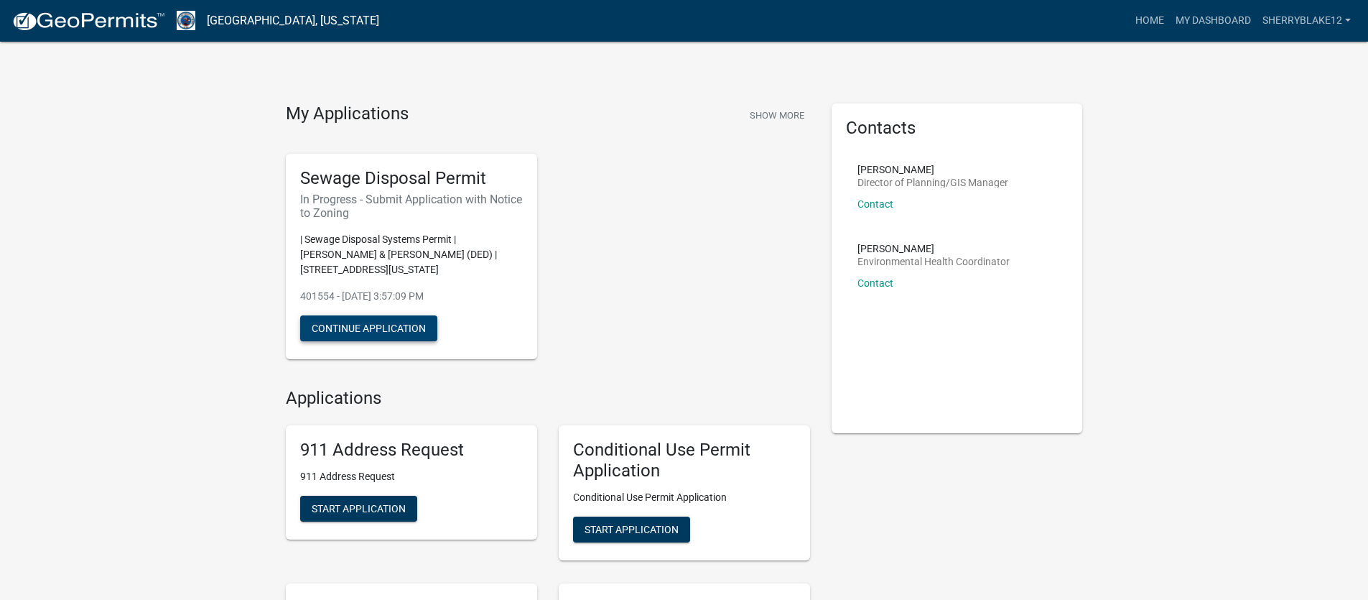
click at [409, 335] on button "Continue Application" at bounding box center [368, 328] width 137 height 26
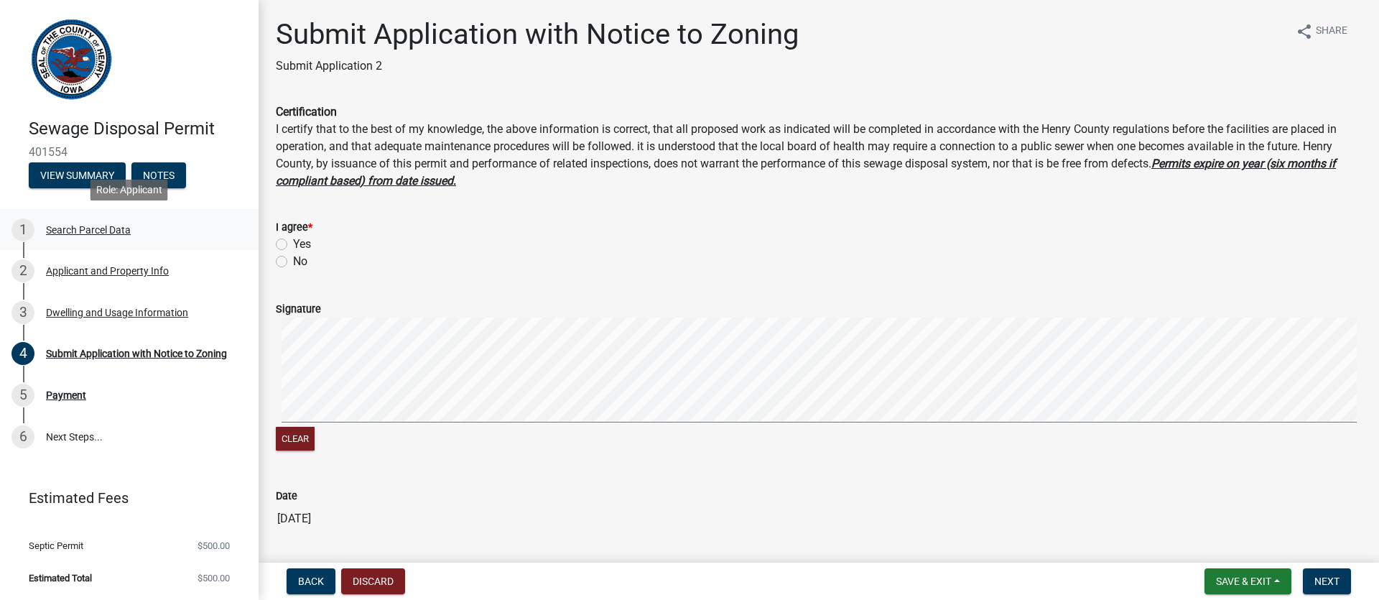
click at [123, 229] on div "Search Parcel Data" at bounding box center [88, 230] width 85 height 10
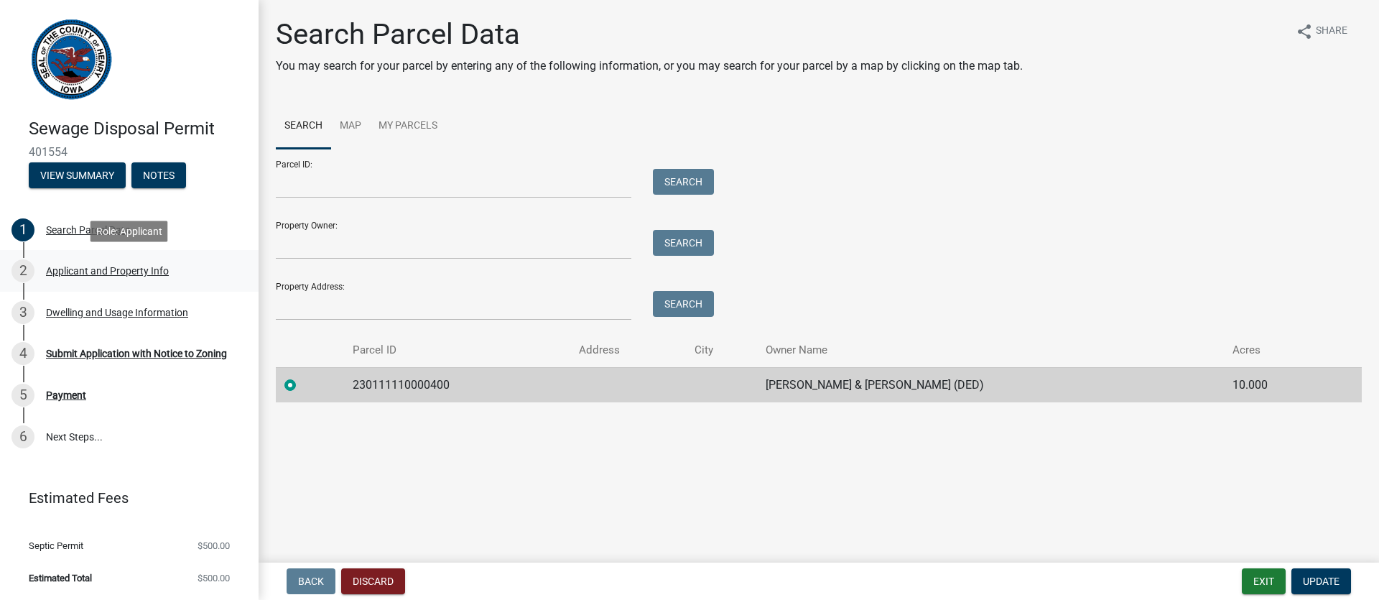
click at [131, 261] on div "2 Applicant and Property Info" at bounding box center [123, 270] width 224 height 23
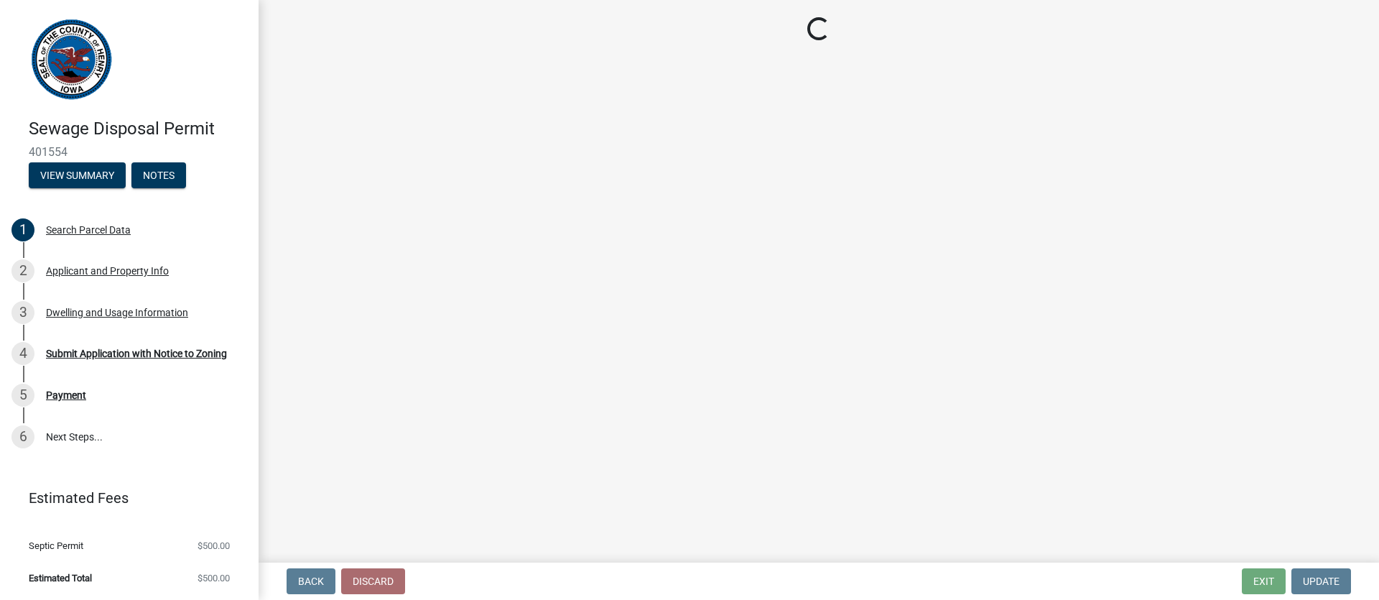
select select "ba5d1516-5783-4388-b1ad-8692fca6ffd3"
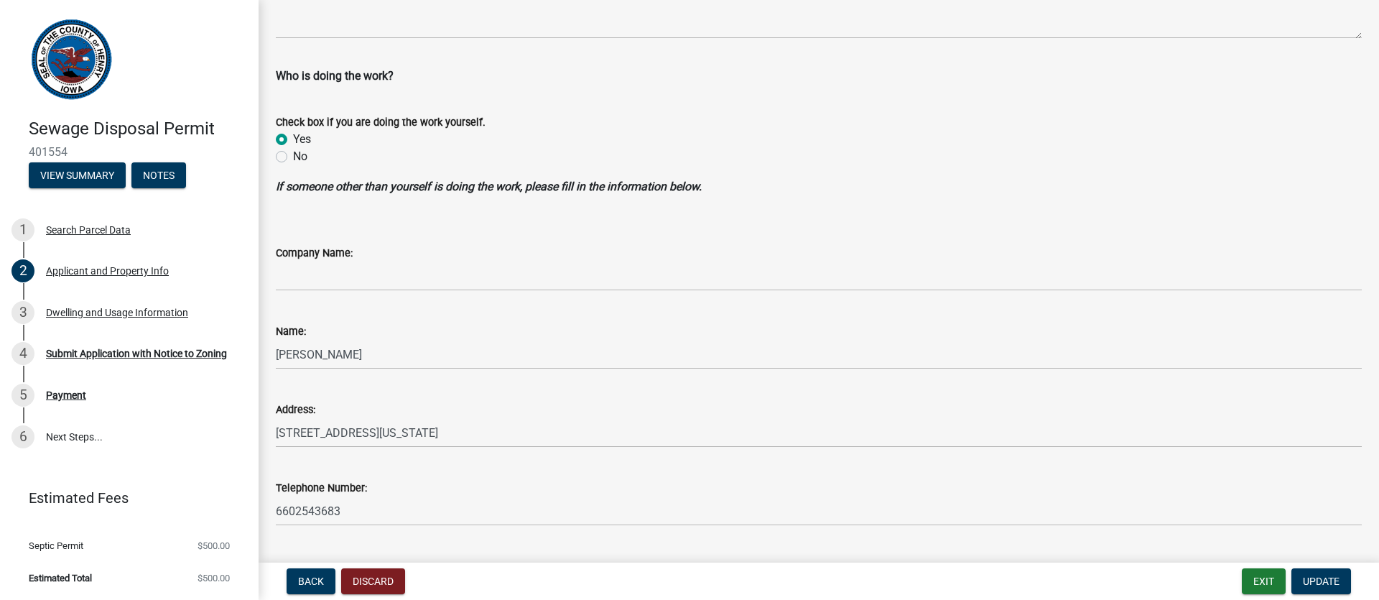
scroll to position [1229, 0]
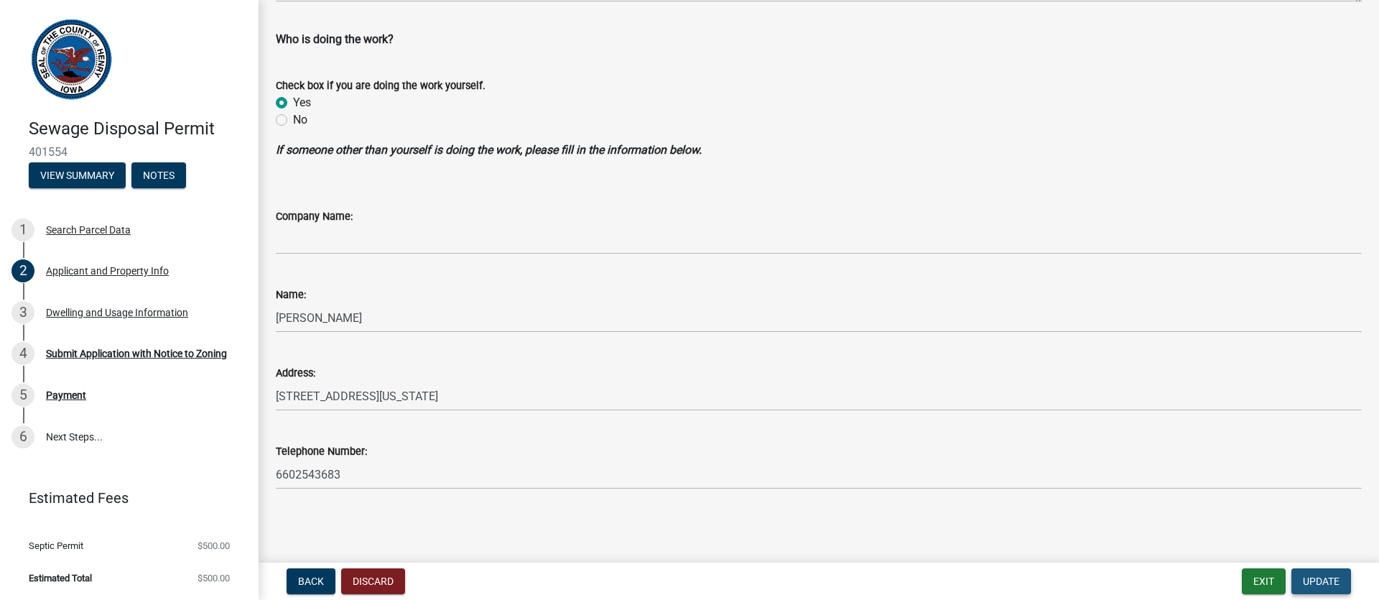
click at [1324, 575] on span "Update" at bounding box center [1321, 580] width 37 height 11
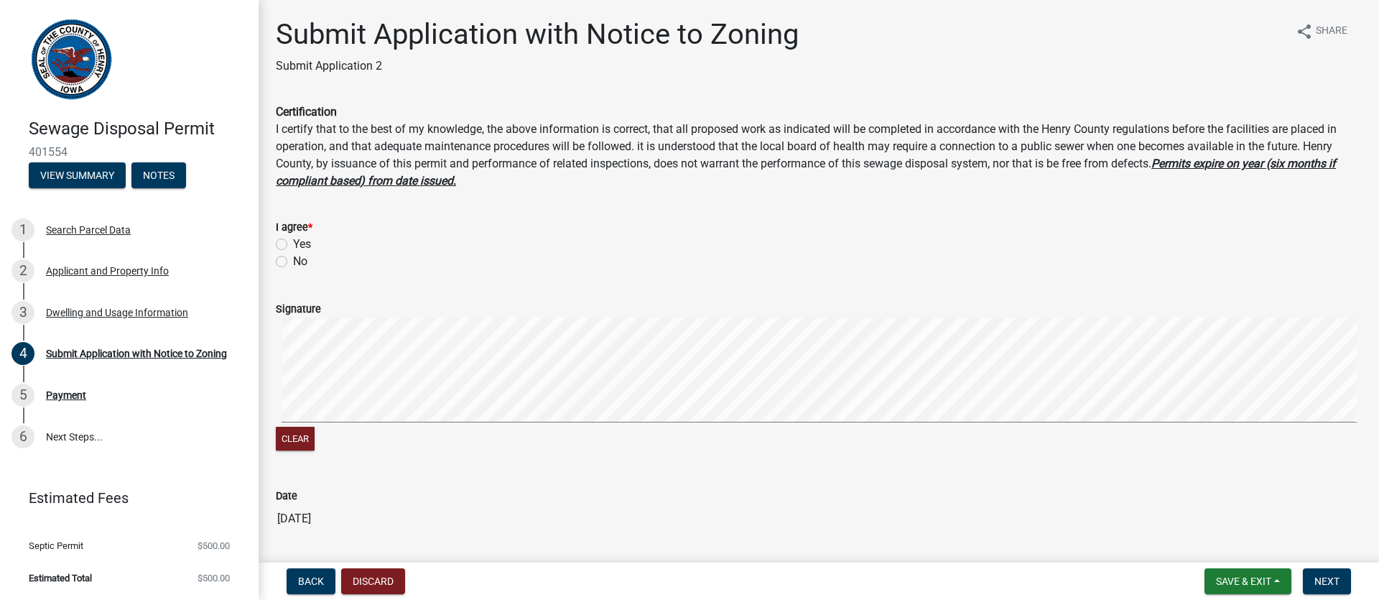
click at [302, 240] on label "Yes" at bounding box center [302, 244] width 18 height 17
click at [302, 240] on input "Yes" at bounding box center [297, 240] width 9 height 9
radio input "true"
click at [1338, 577] on span "Next" at bounding box center [1326, 580] width 25 height 11
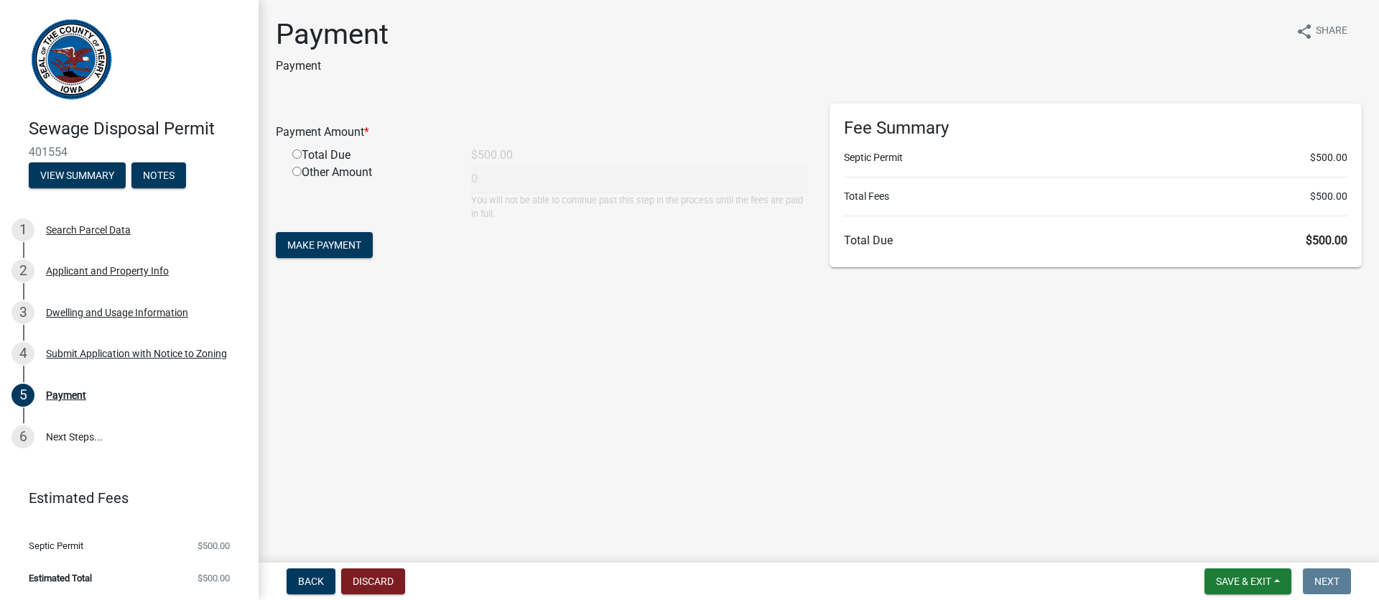
click at [296, 154] on input "radio" at bounding box center [296, 153] width 9 height 9
radio input "true"
type input "500"
click at [366, 244] on button "Make Payment" at bounding box center [324, 245] width 97 height 26
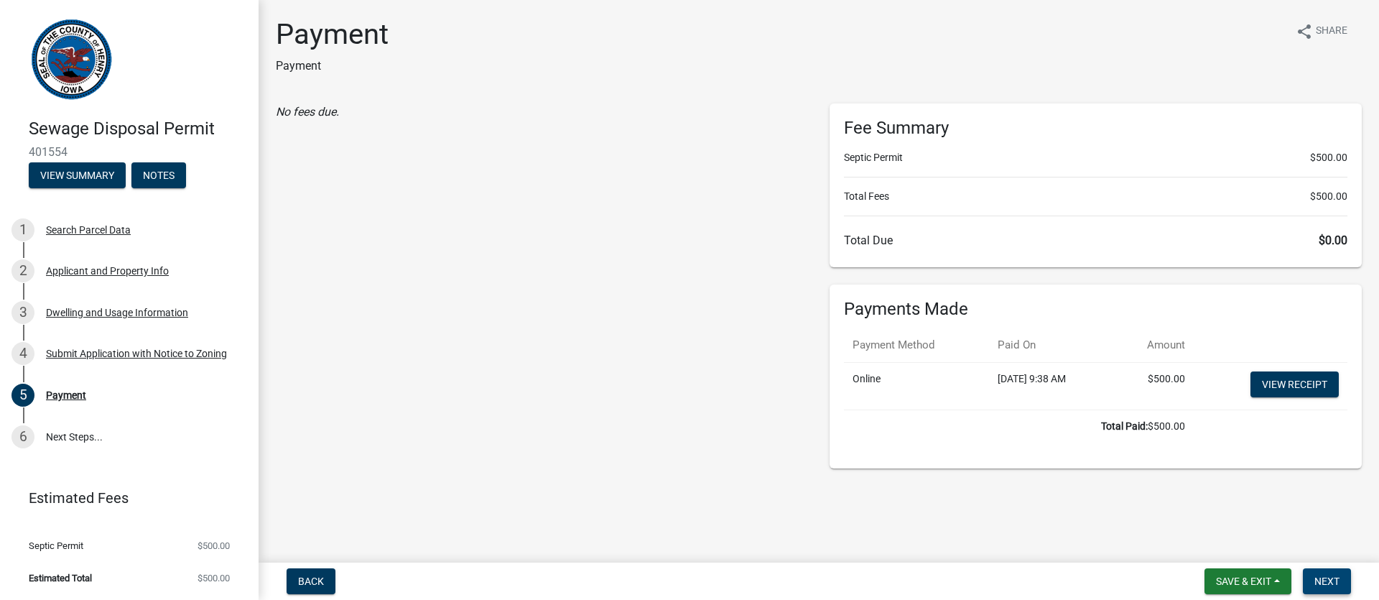
click at [1338, 576] on span "Next" at bounding box center [1326, 580] width 25 height 11
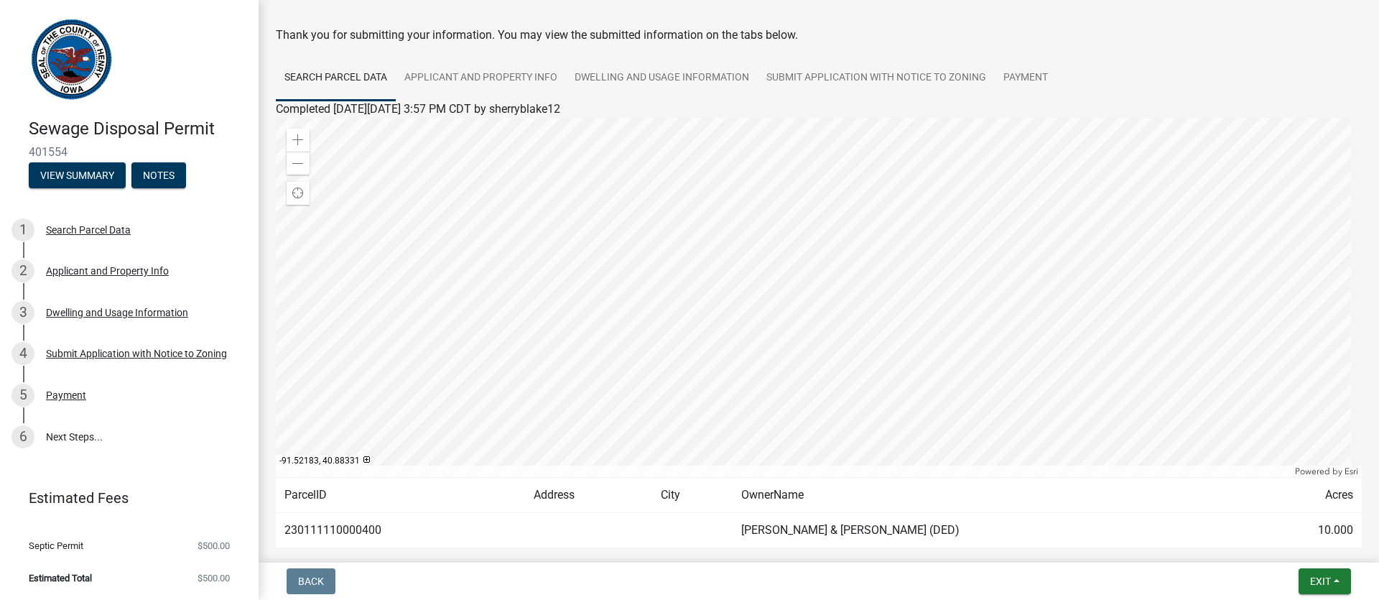
scroll to position [66, 0]
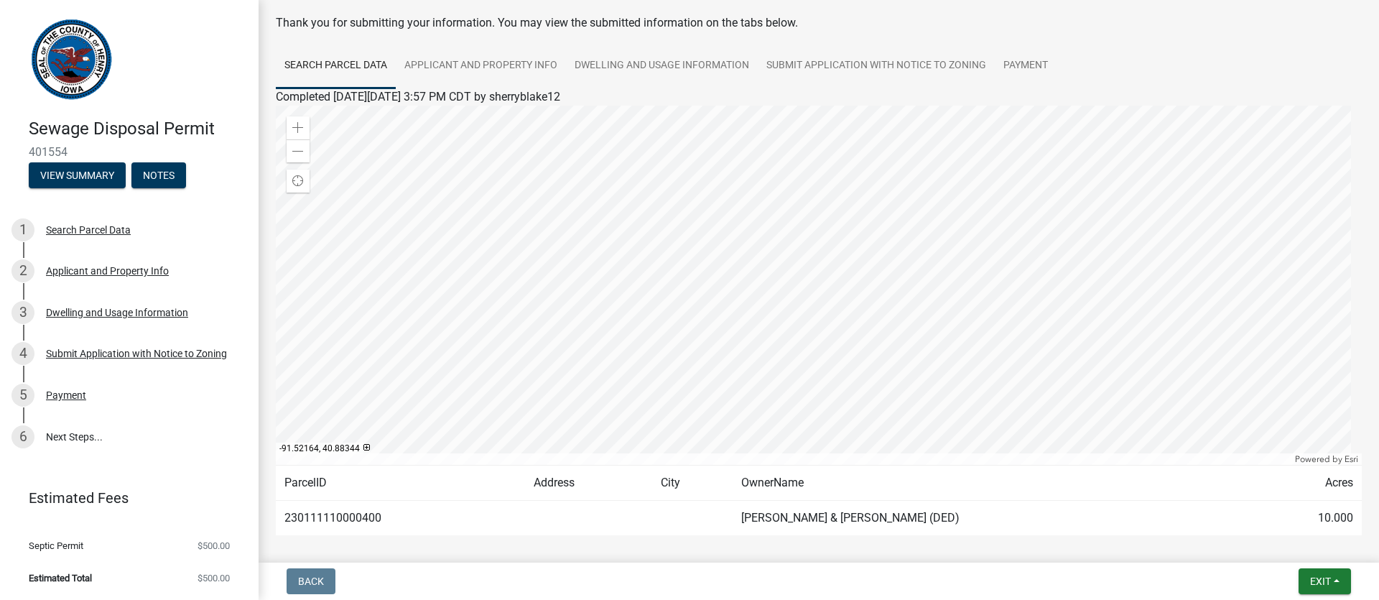
click at [781, 324] on div at bounding box center [819, 285] width 1086 height 359
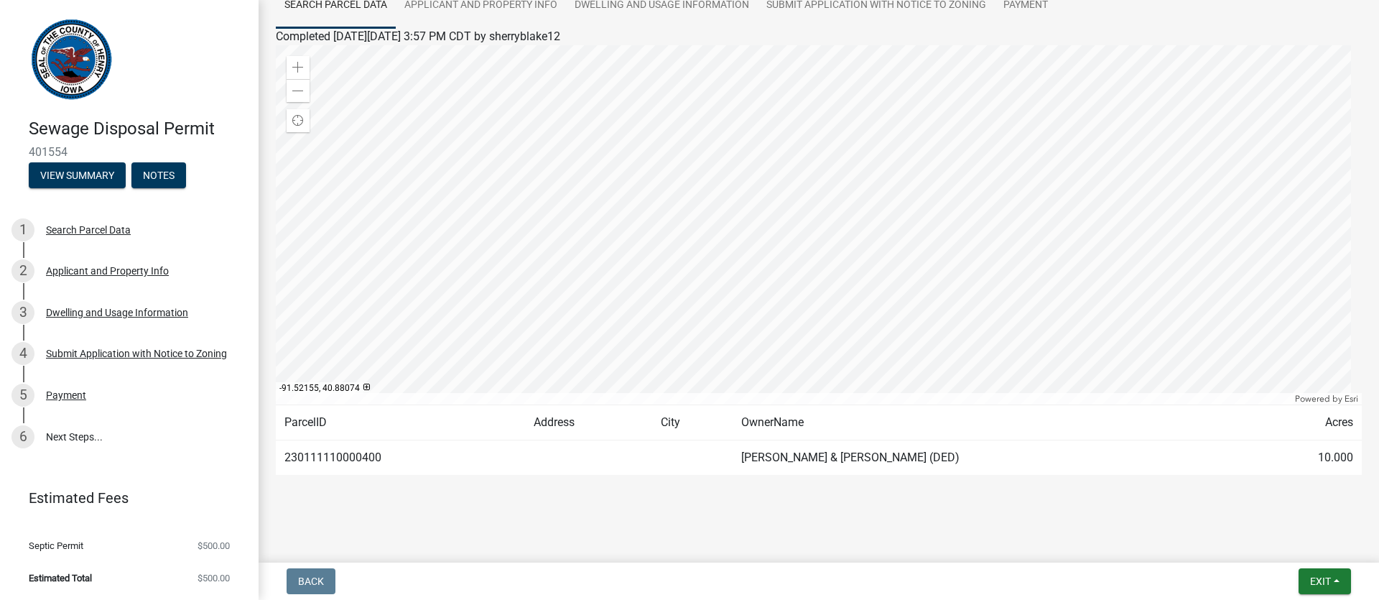
scroll to position [129, 0]
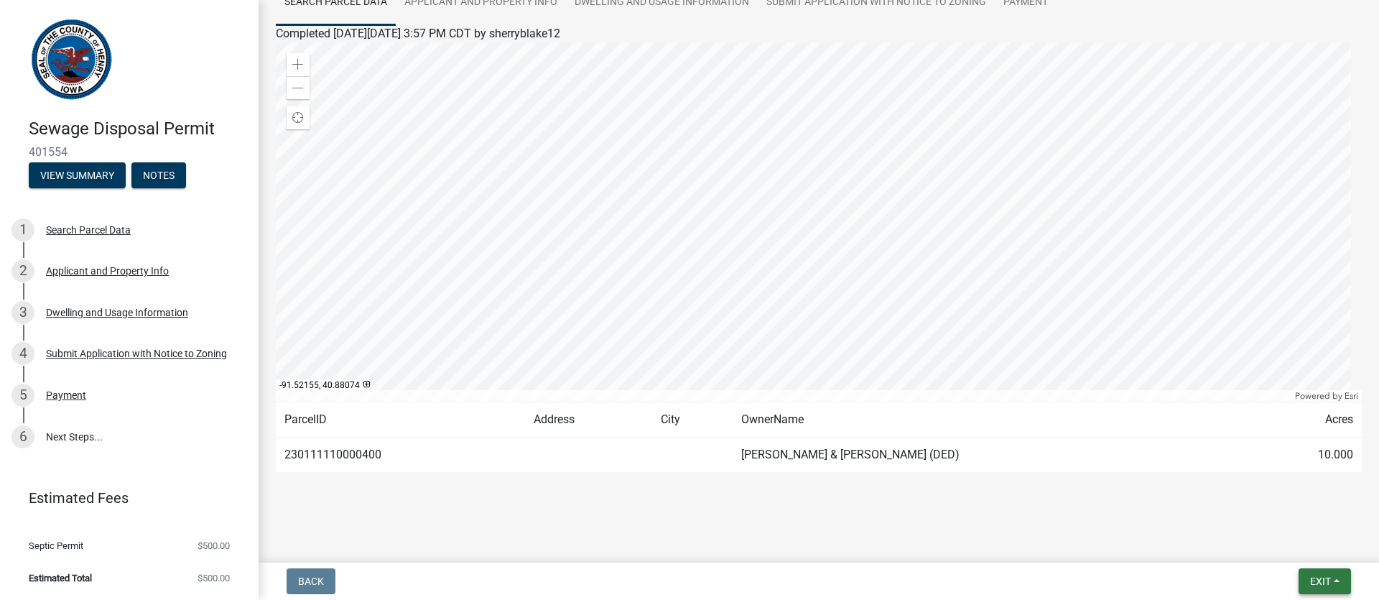
click at [1345, 582] on button "Exit" at bounding box center [1325, 581] width 52 height 26
click at [1271, 544] on button "Save & Exit" at bounding box center [1294, 543] width 115 height 34
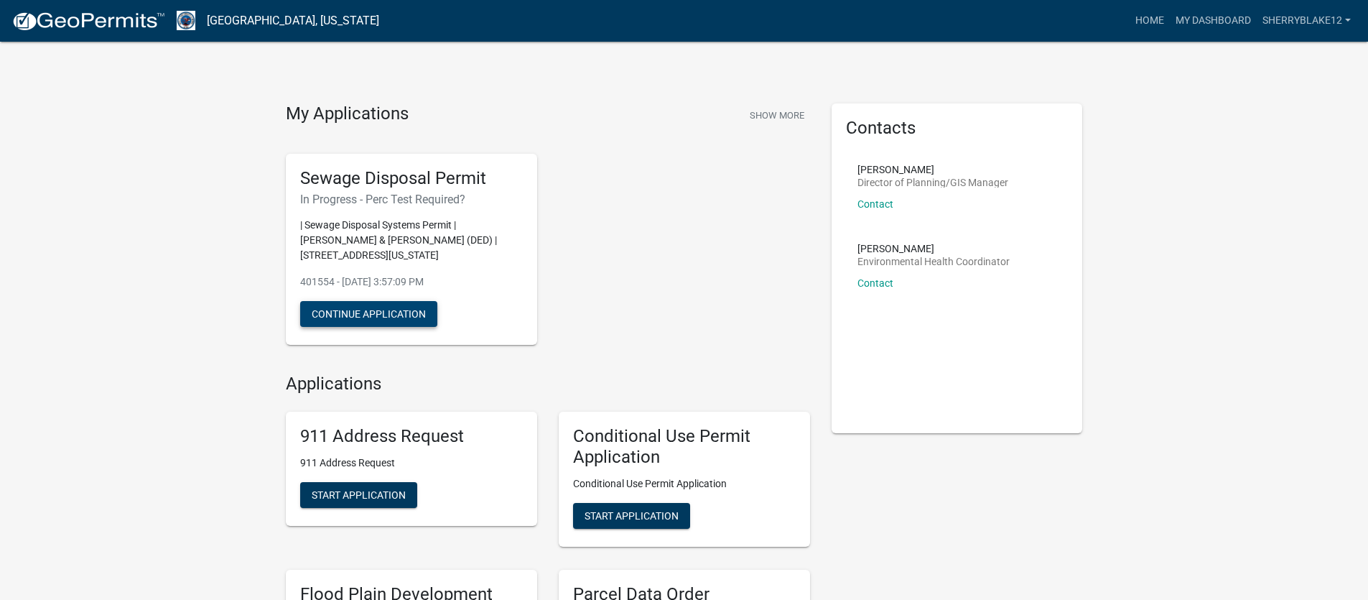
click at [412, 313] on button "Continue Application" at bounding box center [368, 314] width 137 height 26
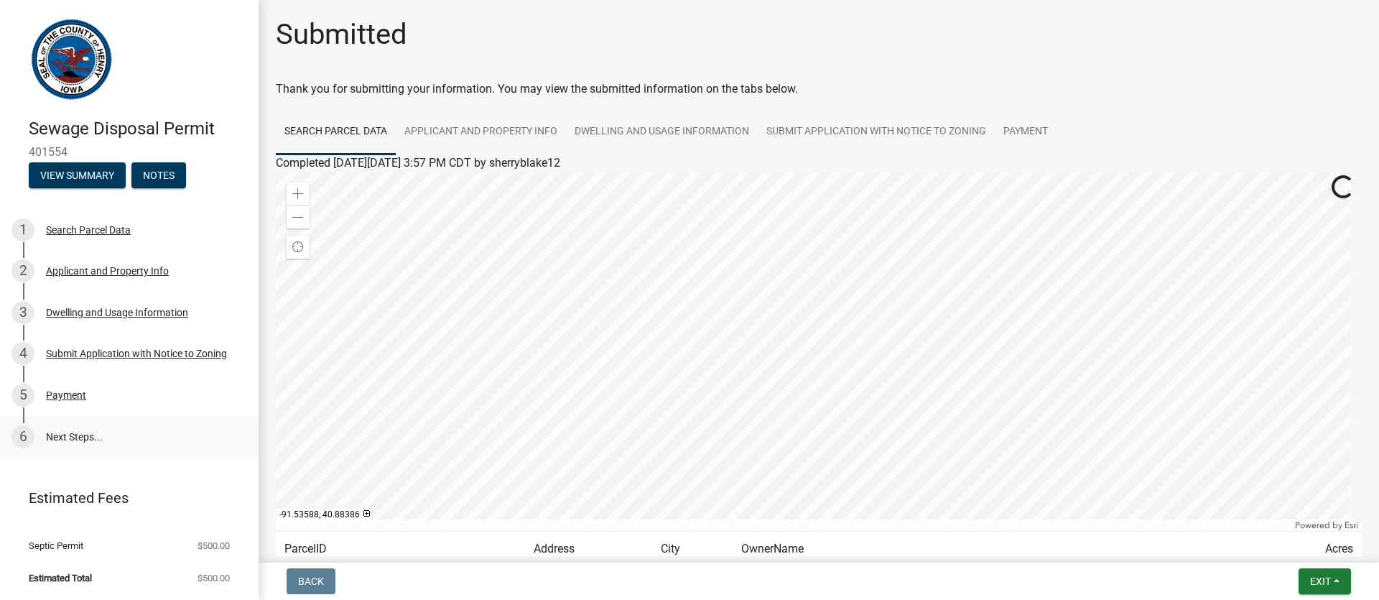
click at [118, 429] on link "6 Next Steps..." at bounding box center [129, 437] width 259 height 42
click at [103, 442] on link "6 Next Steps..." at bounding box center [129, 437] width 259 height 42
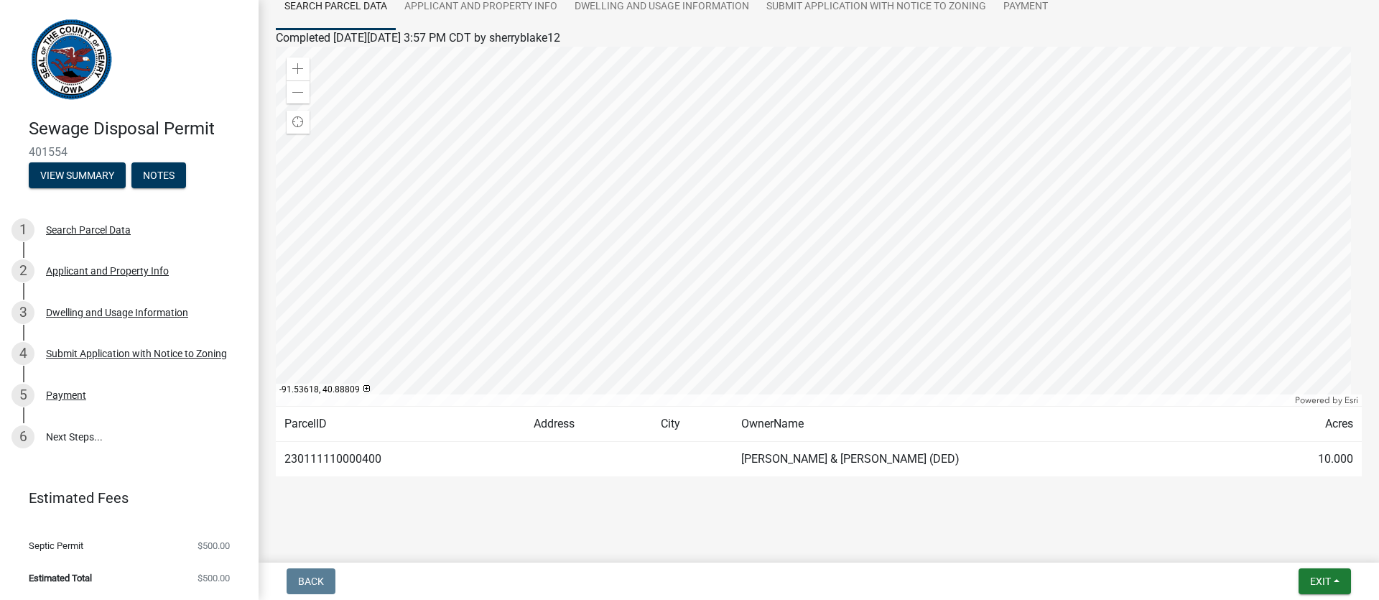
scroll to position [129, 0]
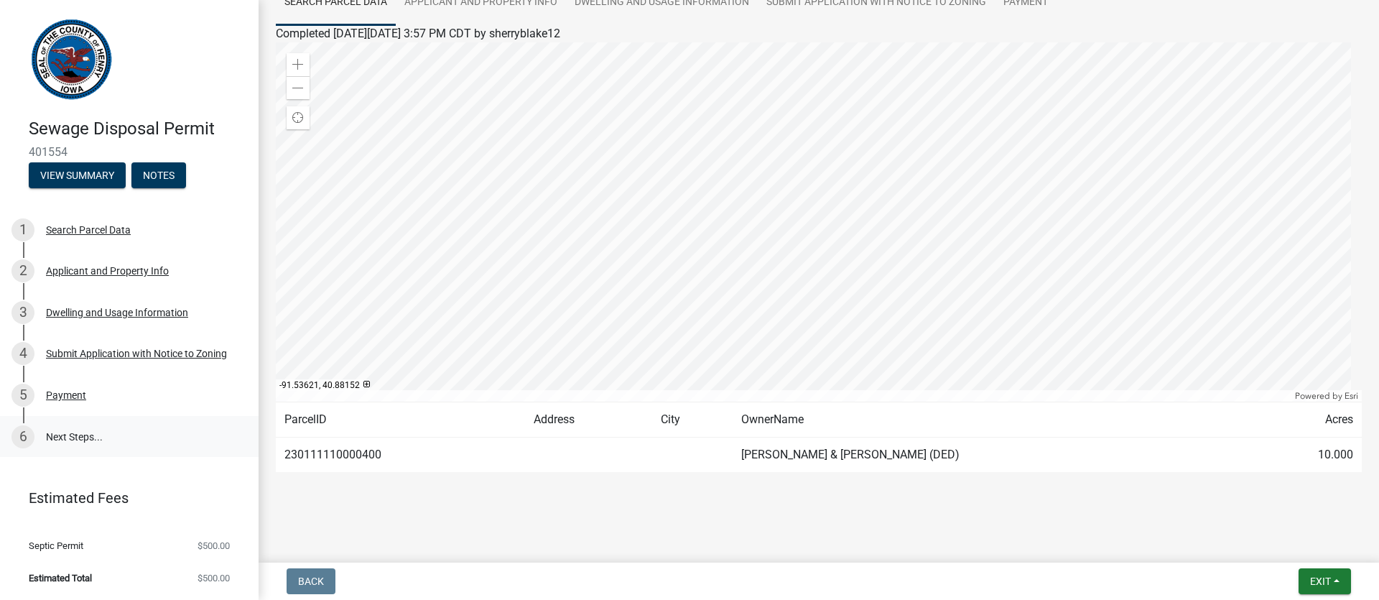
click at [103, 445] on link "6 Next Steps..." at bounding box center [129, 437] width 259 height 42
click at [80, 440] on link "6 Next Steps..." at bounding box center [129, 437] width 259 height 42
click at [44, 179] on button "View Summary" at bounding box center [77, 175] width 97 height 26
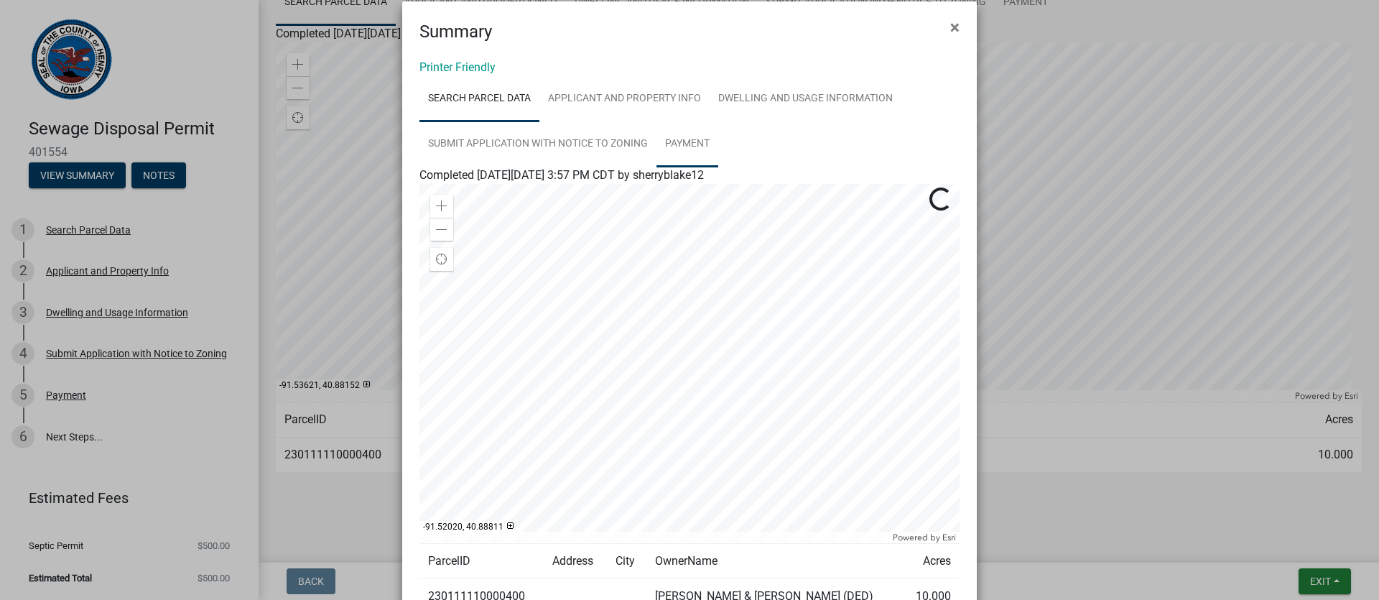
scroll to position [0, 0]
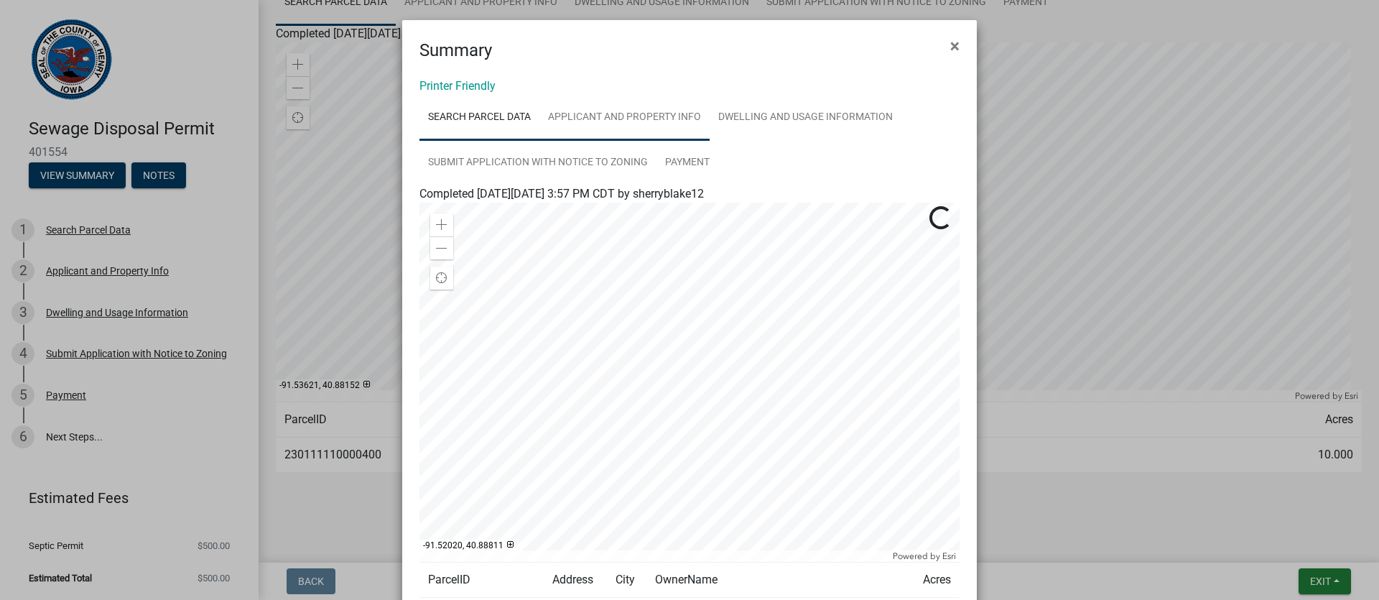
click at [651, 113] on link "Applicant and Property Info" at bounding box center [624, 118] width 170 height 46
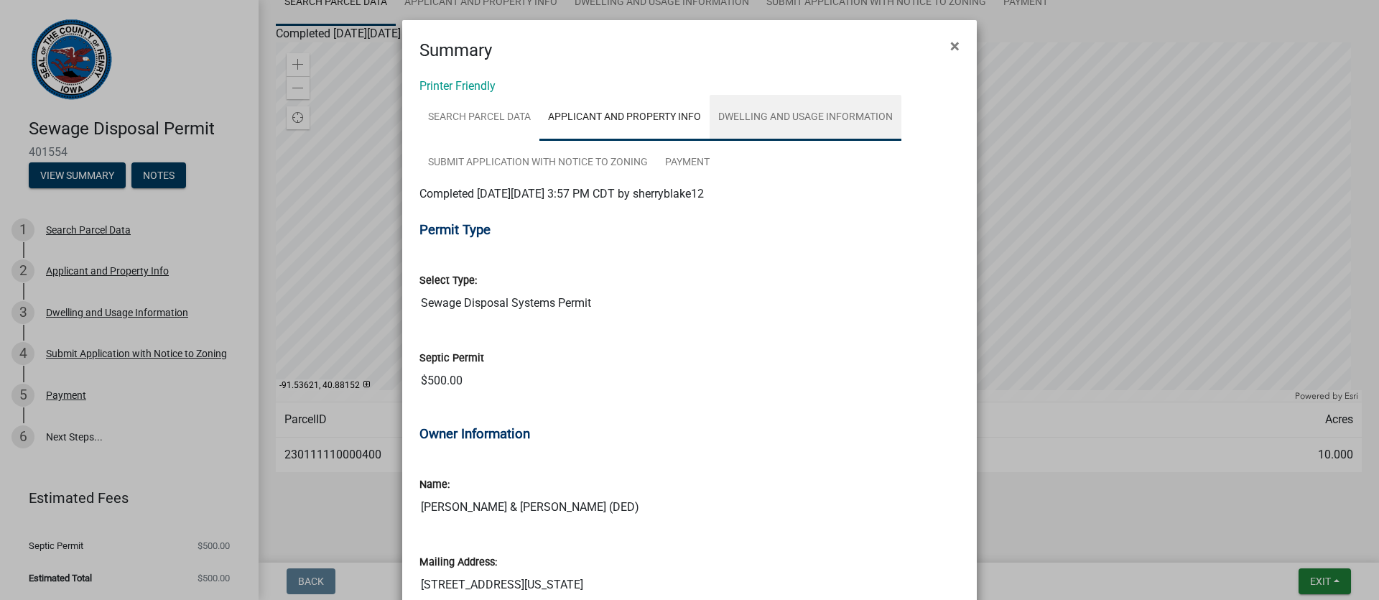
click at [799, 127] on link "Dwelling and Usage Information" at bounding box center [806, 118] width 192 height 46
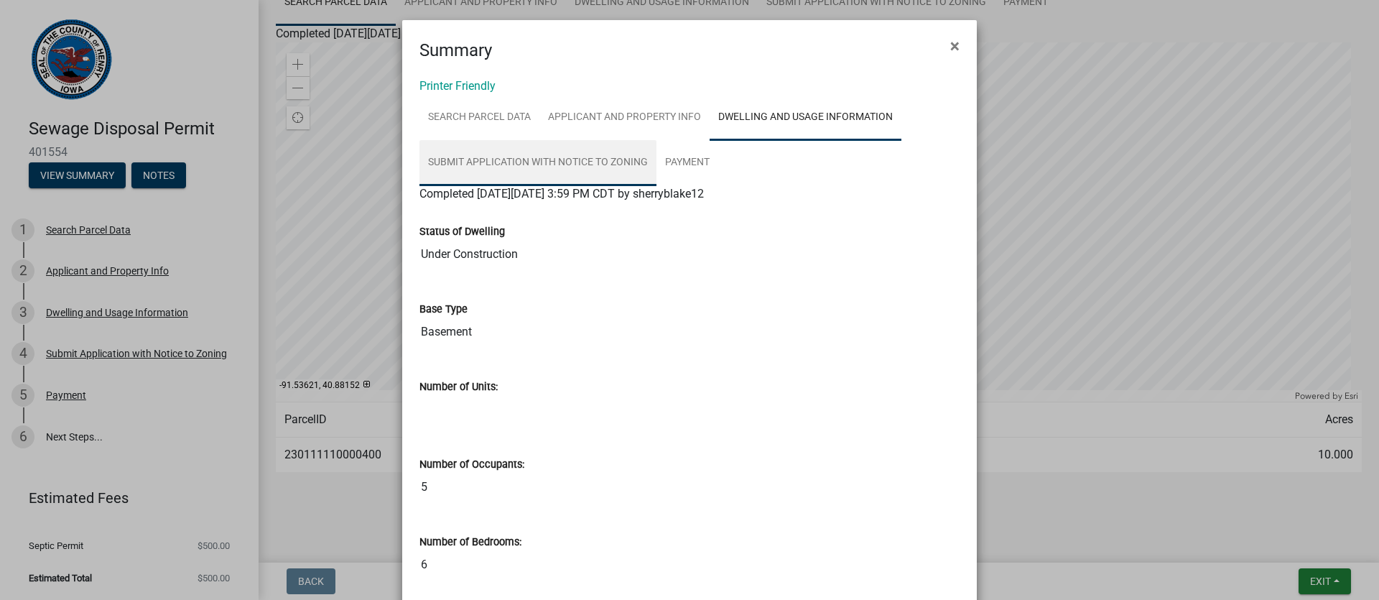
click at [585, 162] on link "Submit Application with Notice to Zoning" at bounding box center [537, 163] width 237 height 46
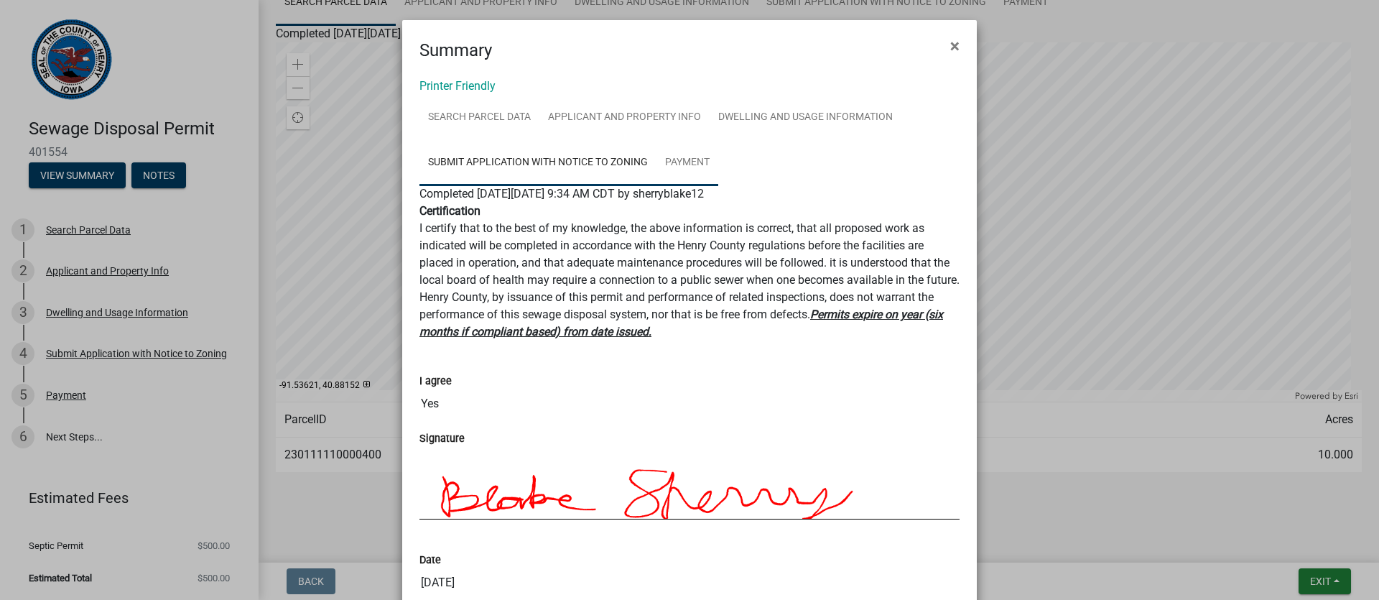
click at [696, 167] on link "Payment" at bounding box center [687, 163] width 62 height 46
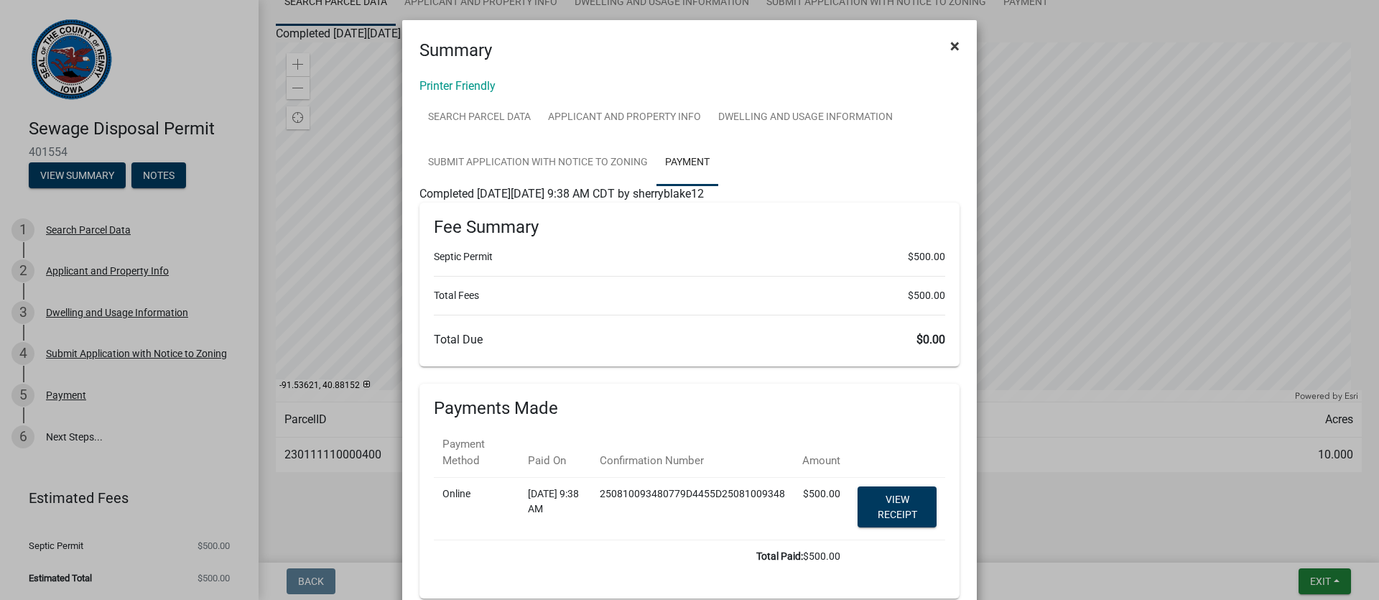
click at [960, 46] on button "×" at bounding box center [955, 46] width 32 height 40
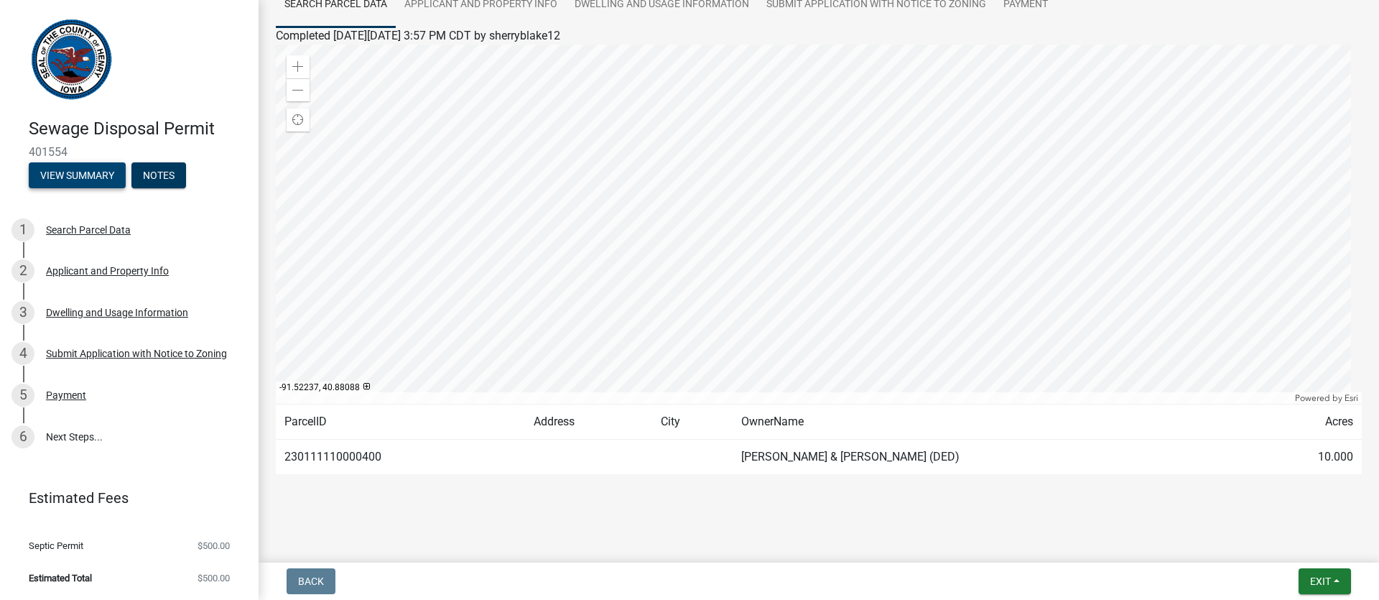
scroll to position [126, 0]
click at [173, 172] on button "Notes" at bounding box center [158, 175] width 55 height 26
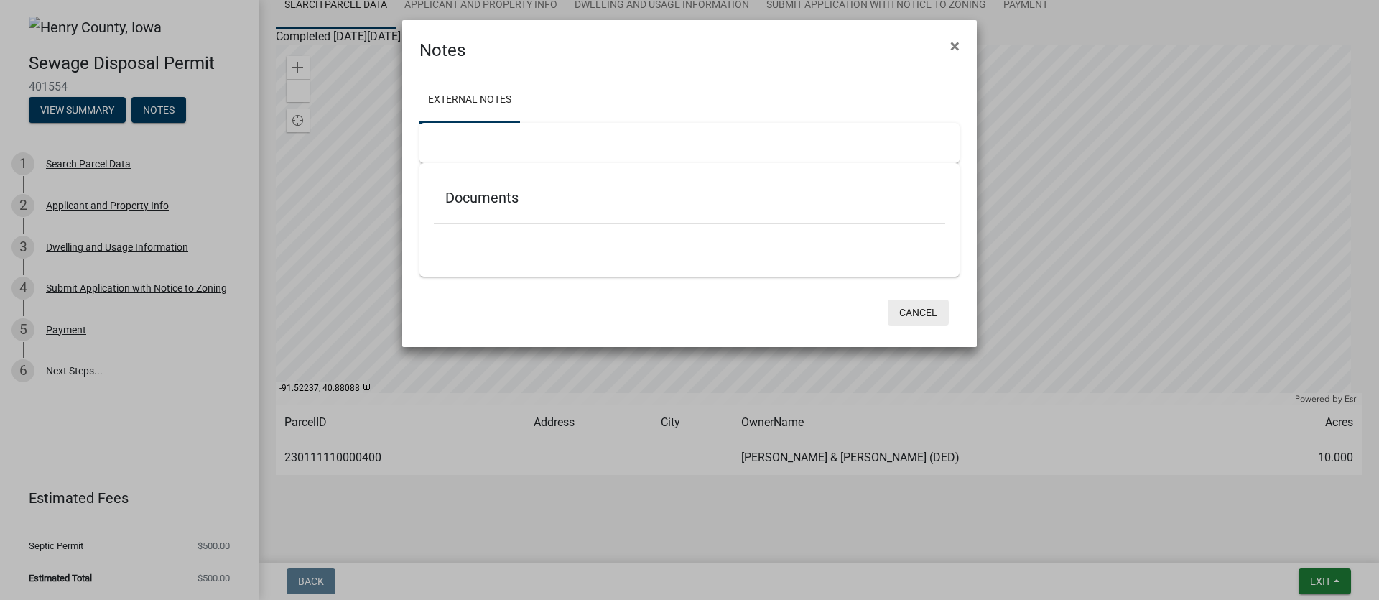
click at [932, 313] on button "Cancel" at bounding box center [918, 313] width 61 height 26
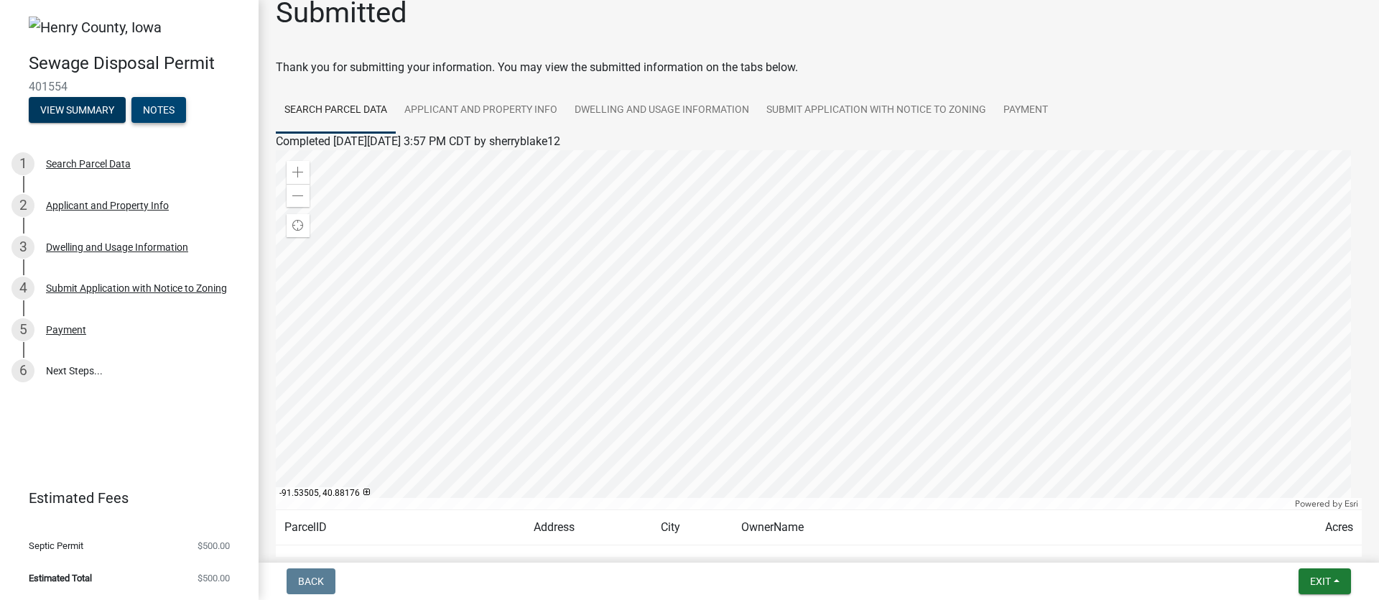
scroll to position [0, 0]
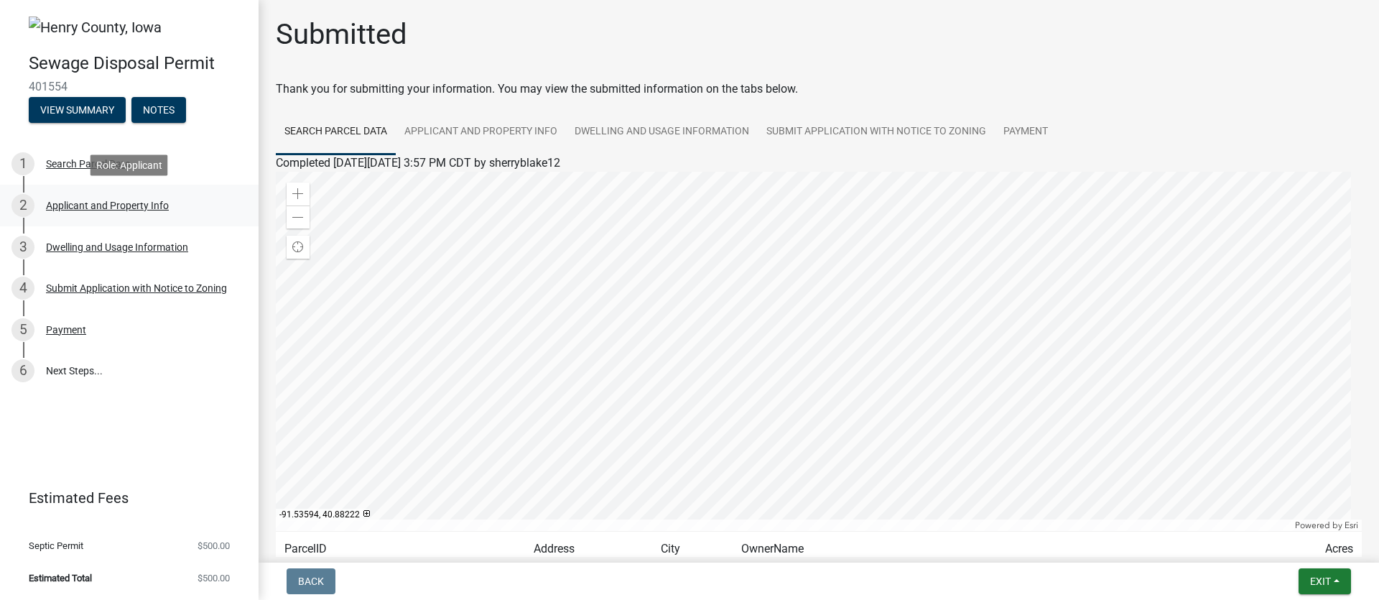
click at [96, 205] on div "Applicant and Property Info" at bounding box center [107, 205] width 123 height 10
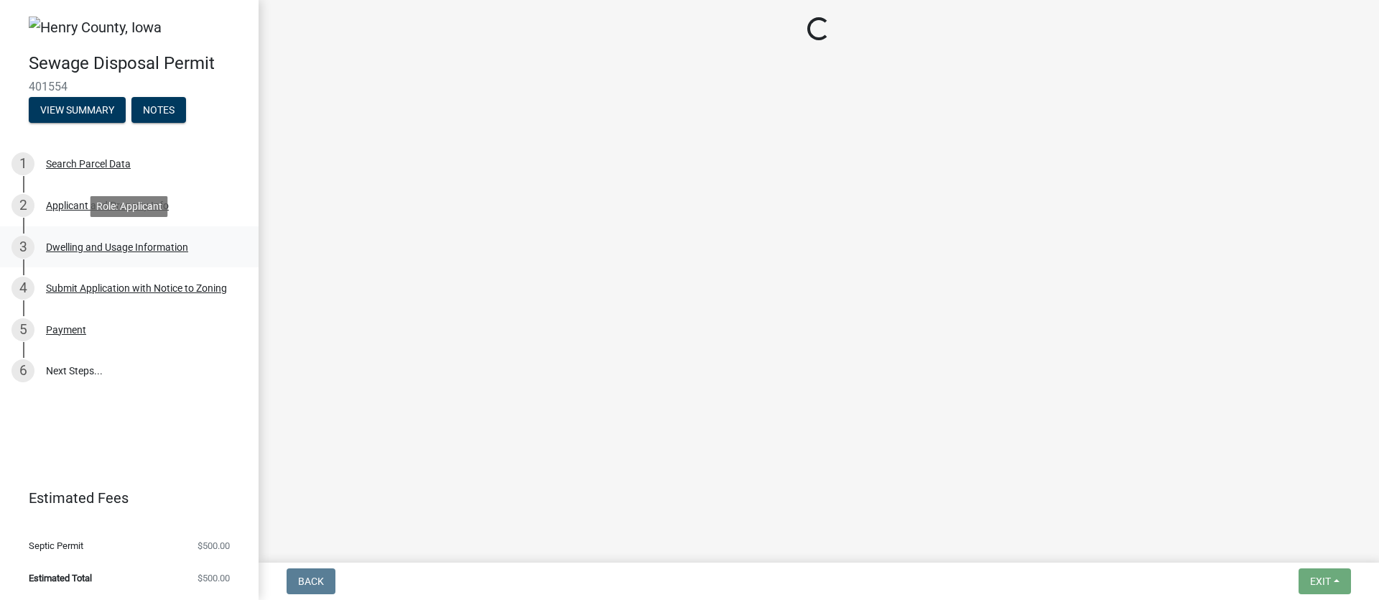
click at [103, 254] on div "3 Dwelling and Usage Information" at bounding box center [123, 247] width 224 height 23
select select "198902dc-fde5-435a-95d5-2aa6a1831cda"
select select "f329f229-4372-49f3-ad90-d4c2245d1078"
select select "2c03314f-f7f6-45b2-93f7-ecc00ac9a398"
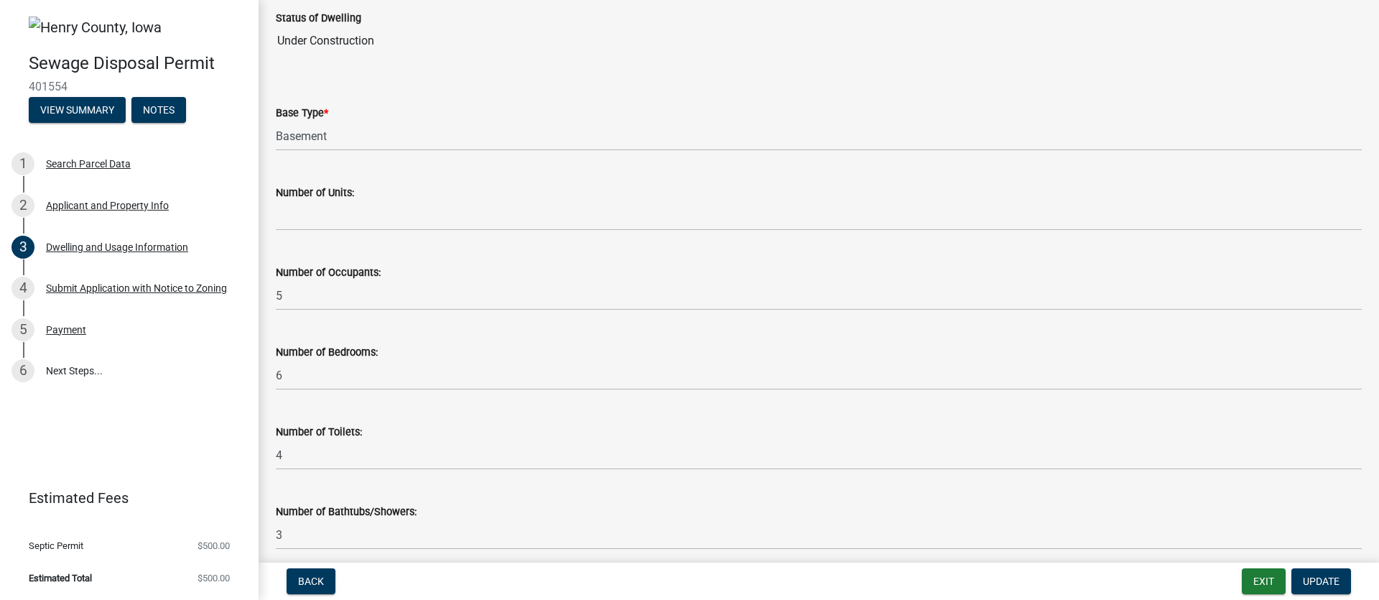
scroll to position [121, 0]
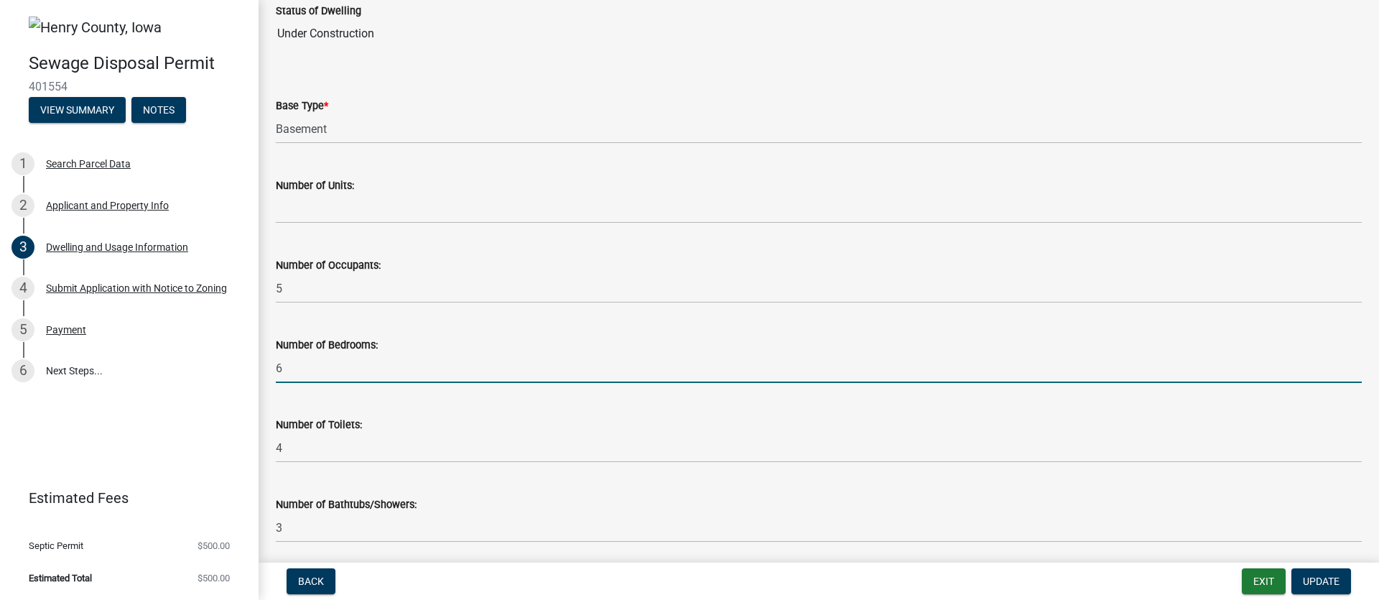
click at [303, 371] on input "6" at bounding box center [819, 367] width 1086 height 29
type input "4"
click at [378, 389] on wm-data-entity-input "Number of Bedrooms: 4" at bounding box center [819, 356] width 1086 height 80
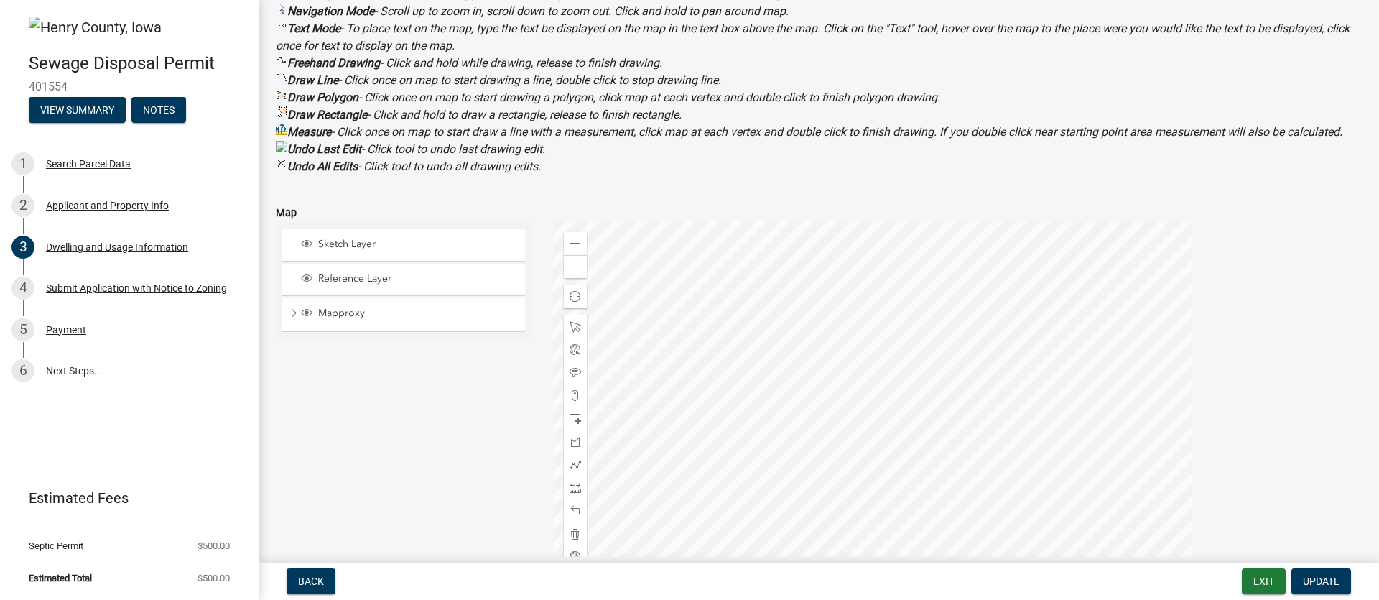
scroll to position [1458, 0]
click at [1314, 576] on span "Update" at bounding box center [1321, 580] width 37 height 11
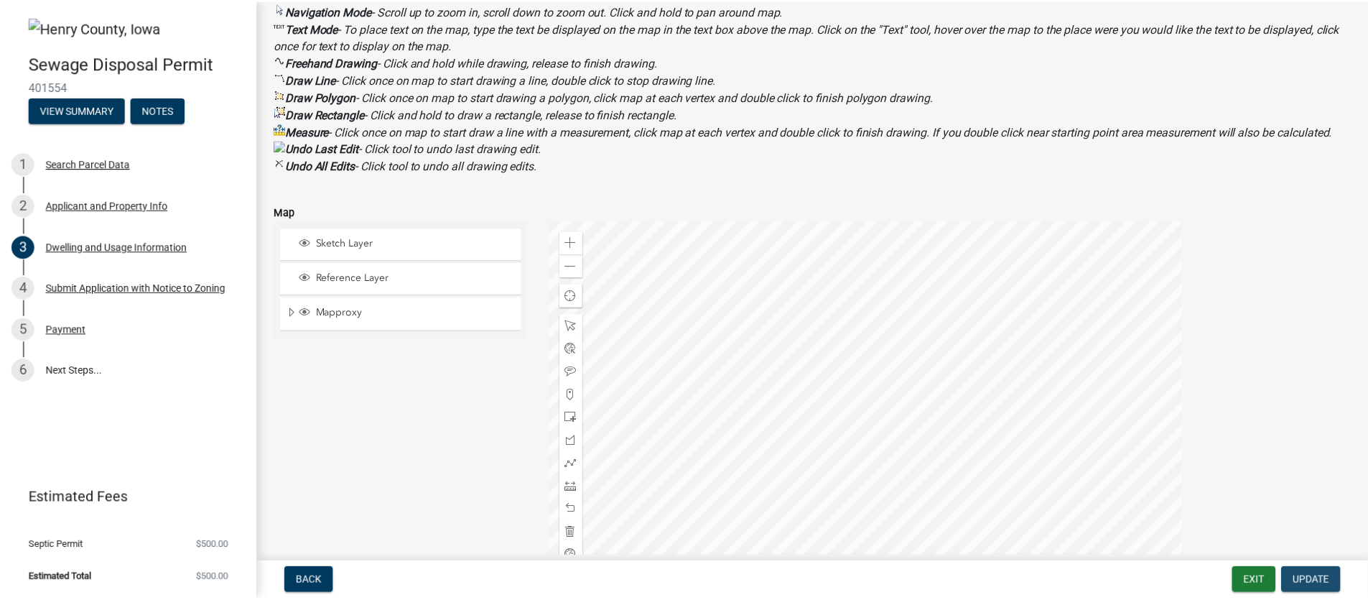
scroll to position [0, 0]
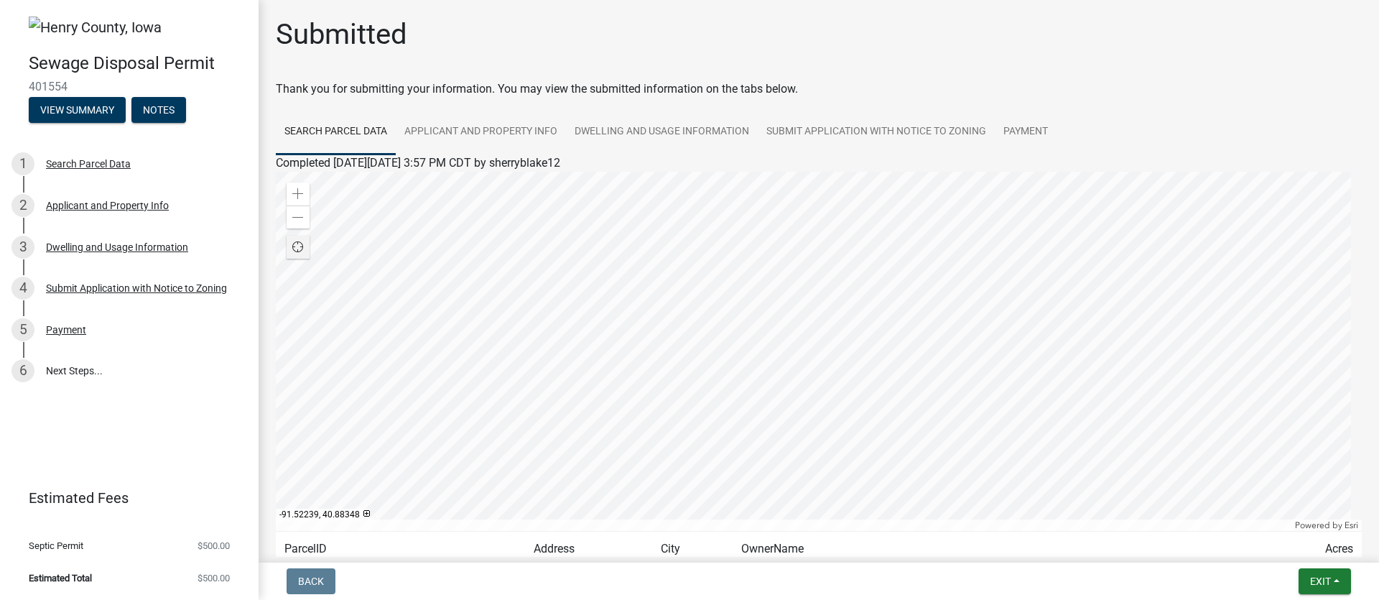
click at [755, 389] on div at bounding box center [819, 351] width 1086 height 359
click at [1329, 580] on span "Exit" at bounding box center [1320, 580] width 21 height 11
click at [1289, 547] on button "Save & Exit" at bounding box center [1294, 543] width 115 height 34
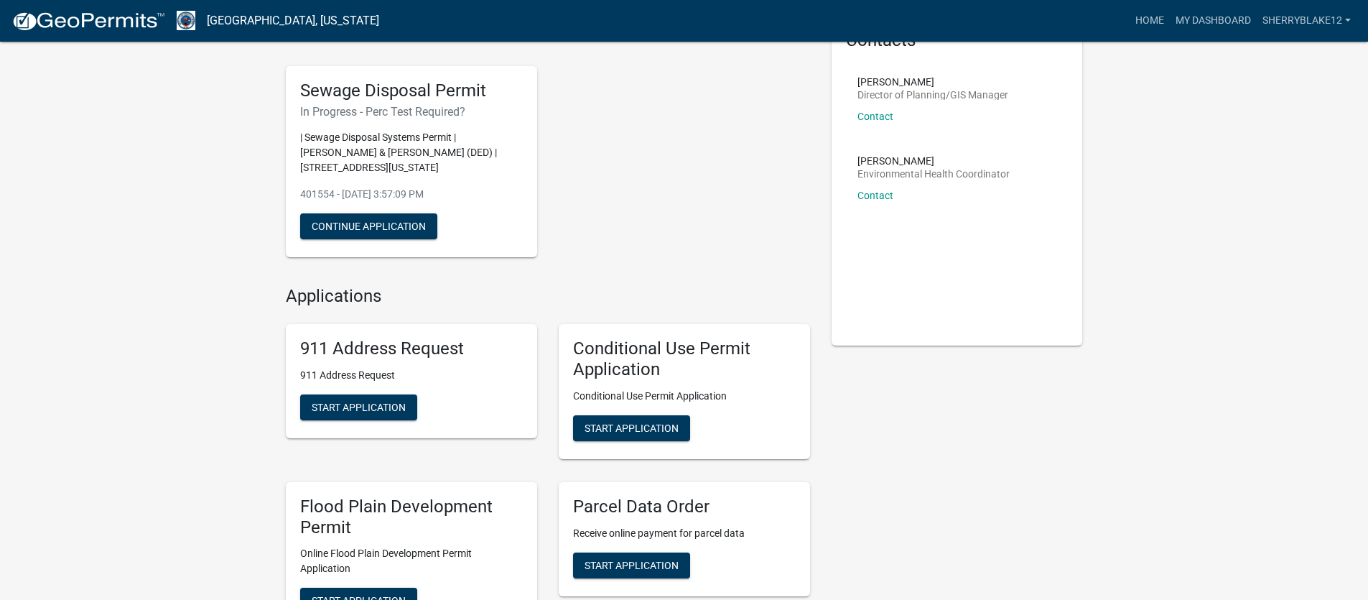
scroll to position [70, 0]
